Goal: Find specific page/section: Find specific page/section

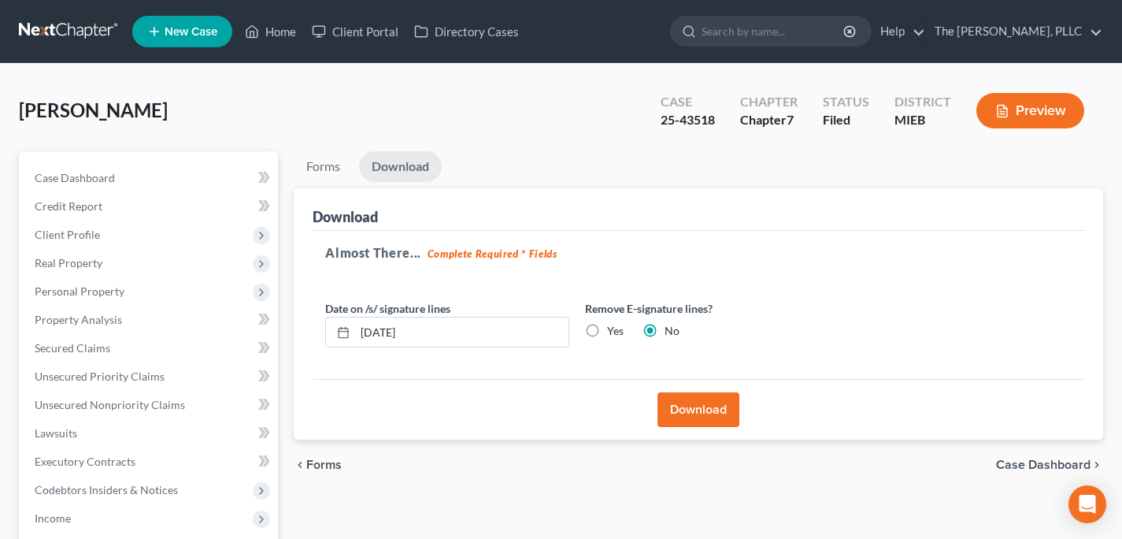
click at [80, 32] on link at bounding box center [69, 31] width 101 height 28
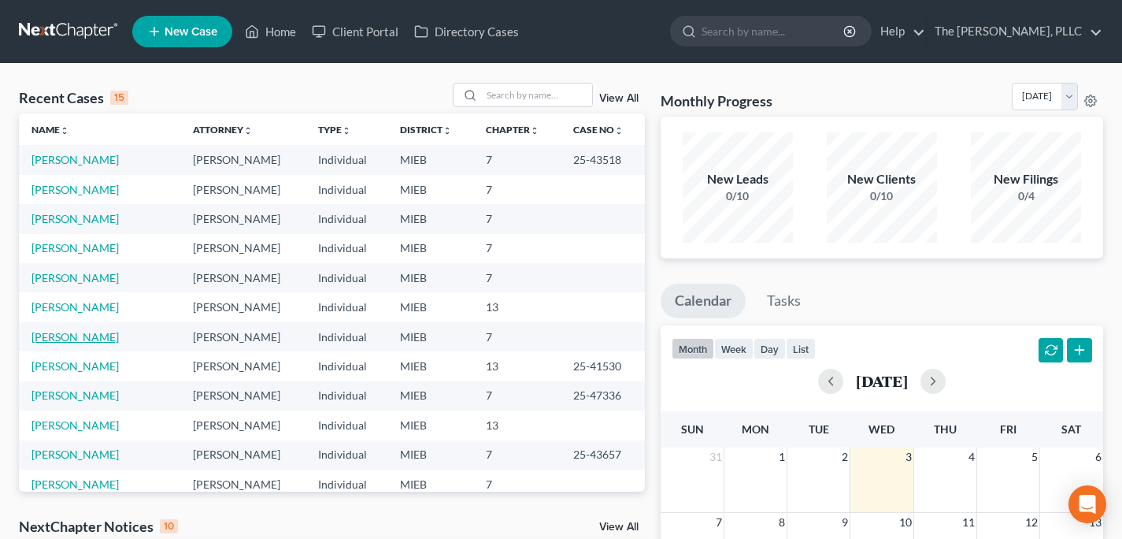
click at [71, 336] on link "[PERSON_NAME]" at bounding box center [75, 336] width 87 height 13
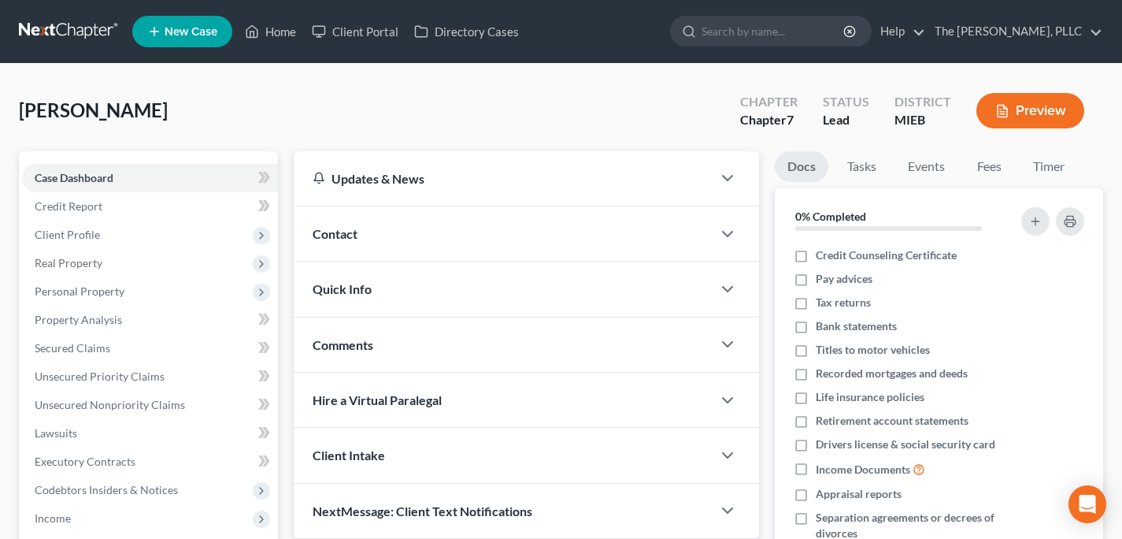
scroll to position [7, 0]
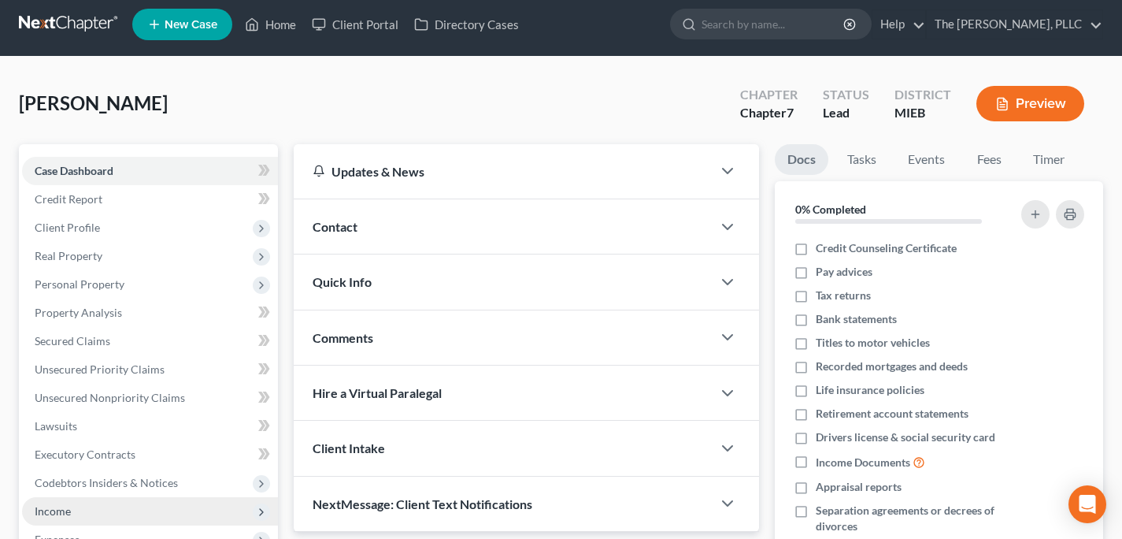
click at [69, 508] on span "Income" at bounding box center [53, 510] width 36 height 13
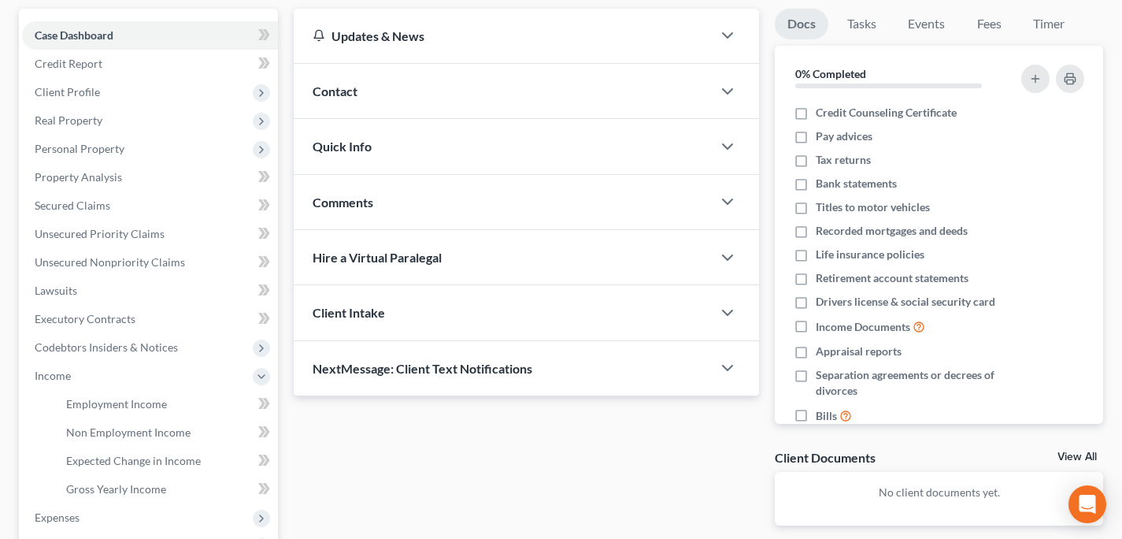
scroll to position [301, 0]
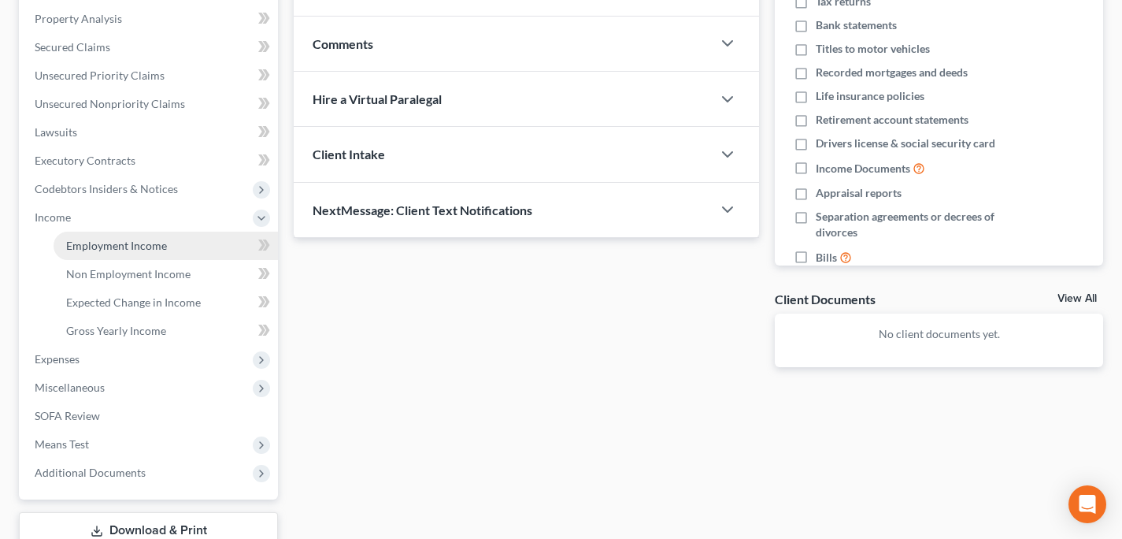
click at [124, 248] on span "Employment Income" at bounding box center [116, 245] width 101 height 13
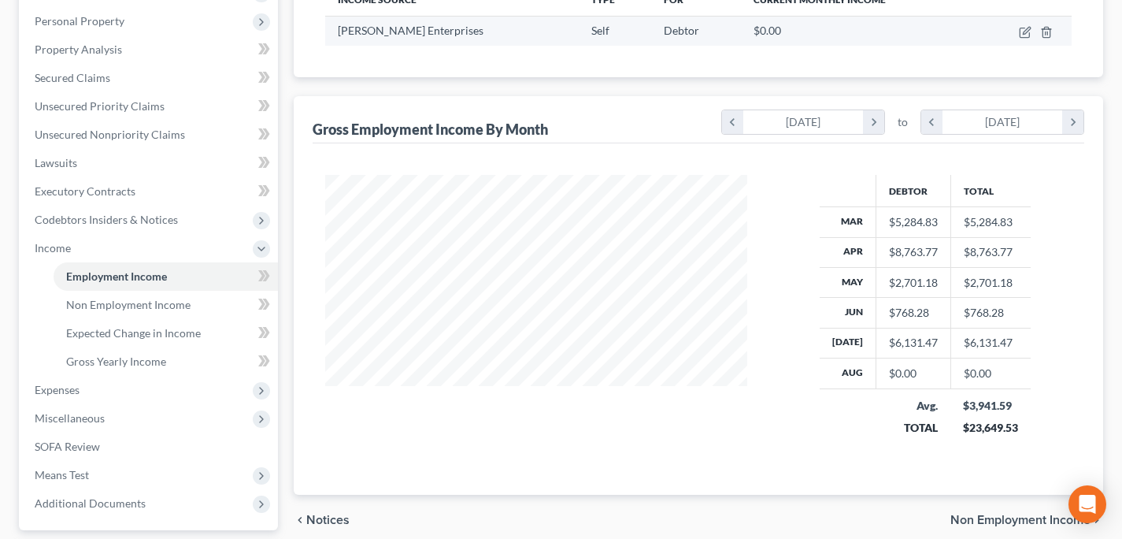
scroll to position [399, 0]
